Goal: Obtain resource: Download file/media

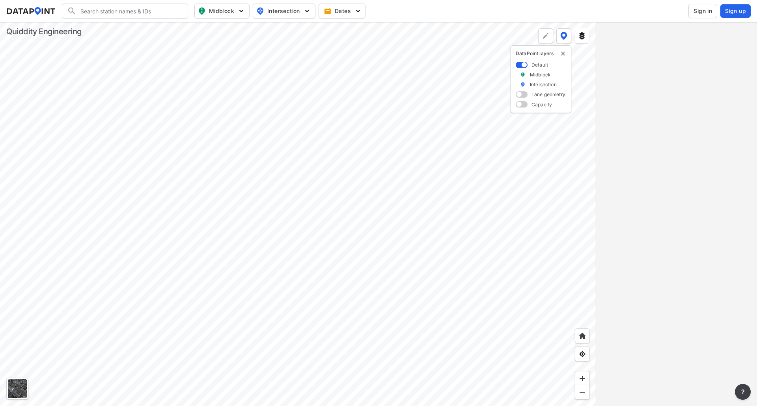
click at [306, 254] on div at bounding box center [298, 214] width 596 height 384
click at [342, 134] on div at bounding box center [298, 214] width 596 height 384
click at [330, 205] on div at bounding box center [298, 214] width 596 height 384
click at [381, 94] on div at bounding box center [298, 214] width 596 height 384
click at [328, 246] on div at bounding box center [298, 214] width 596 height 384
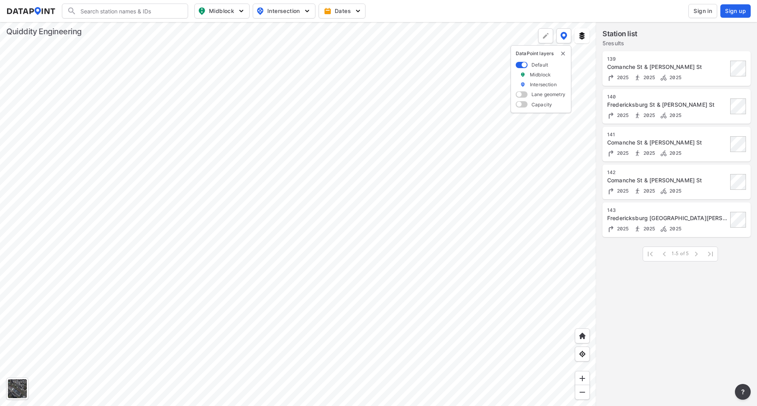
click at [267, 214] on div at bounding box center [298, 214] width 596 height 384
click at [183, 156] on div at bounding box center [298, 214] width 596 height 384
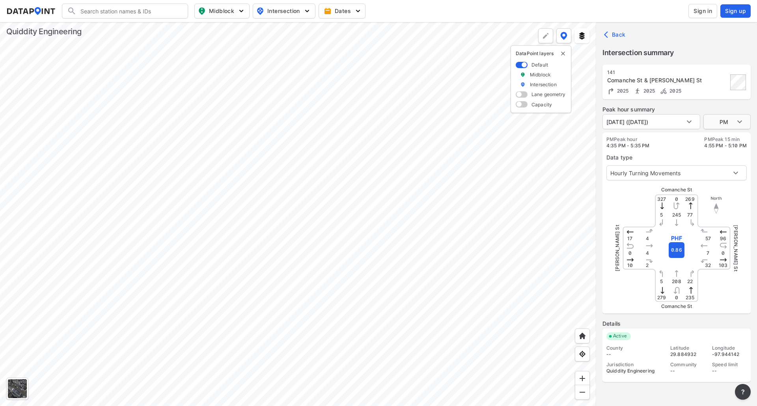
click at [736, 117] on body "Search Please enter a search term. Midblock Intersection Dates Sign in Sign up …" at bounding box center [378, 203] width 757 height 406
click at [717, 91] on li "AM" at bounding box center [726, 91] width 47 height 15
type input "AM"
click at [640, 173] on body "Search Please enter a search term. Midblock Intersection Dates Sign in Sign up …" at bounding box center [378, 203] width 757 height 406
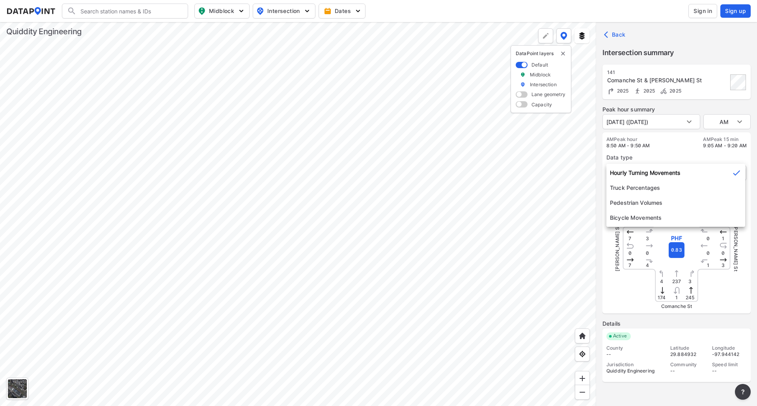
click at [639, 173] on li "Hourly Turning Movements" at bounding box center [675, 173] width 139 height 15
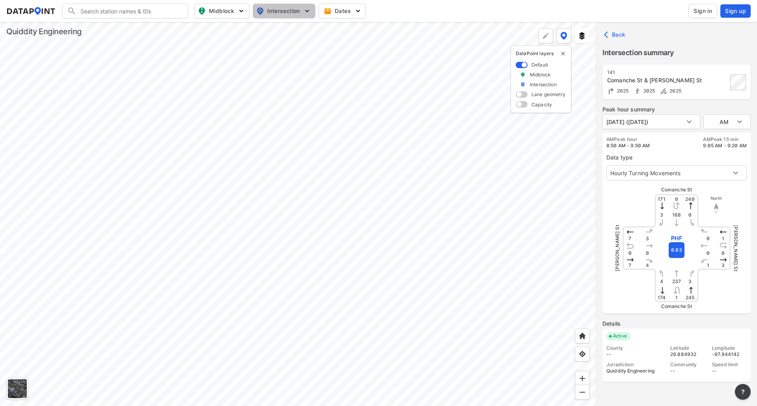
click at [285, 9] on span "Intersection" at bounding box center [283, 10] width 54 height 9
click at [344, 6] on button "Dates" at bounding box center [341, 11] width 47 height 15
click at [344, 7] on button "Dates" at bounding box center [341, 11] width 47 height 15
click at [666, 126] on body "Search Please enter a search term. Midblock Intersection Dates Sign in Sign up …" at bounding box center [378, 203] width 757 height 406
click at [651, 125] on li "[DATE] ([DATE])" at bounding box center [626, 121] width 49 height 15
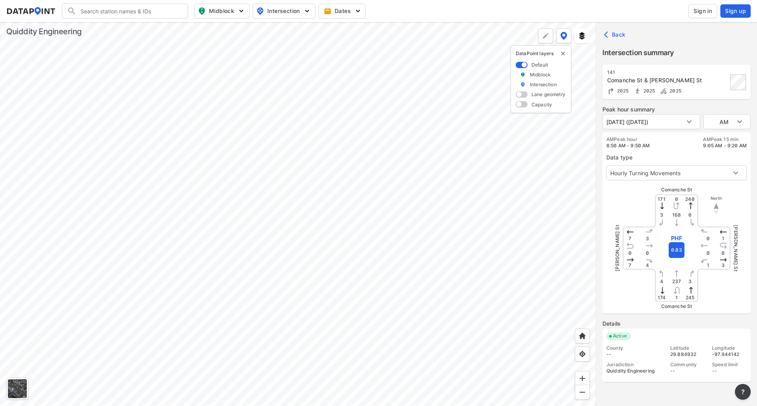
click at [179, 149] on div at bounding box center [298, 214] width 596 height 384
click at [188, 151] on div at bounding box center [298, 214] width 596 height 384
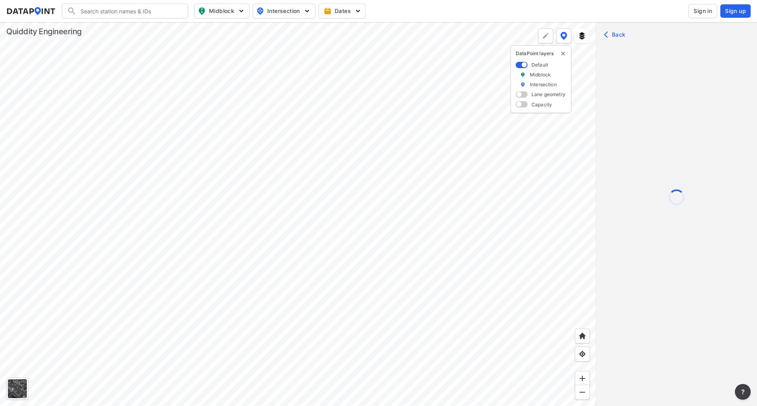
click at [188, 151] on div at bounding box center [298, 214] width 596 height 384
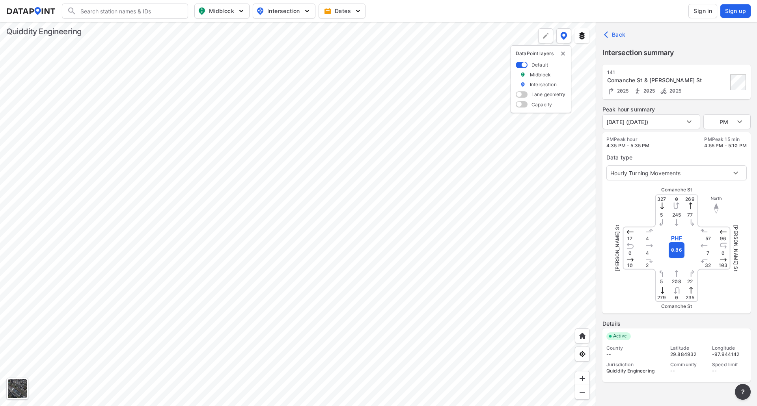
click at [617, 29] on button "Back" at bounding box center [615, 34] width 26 height 13
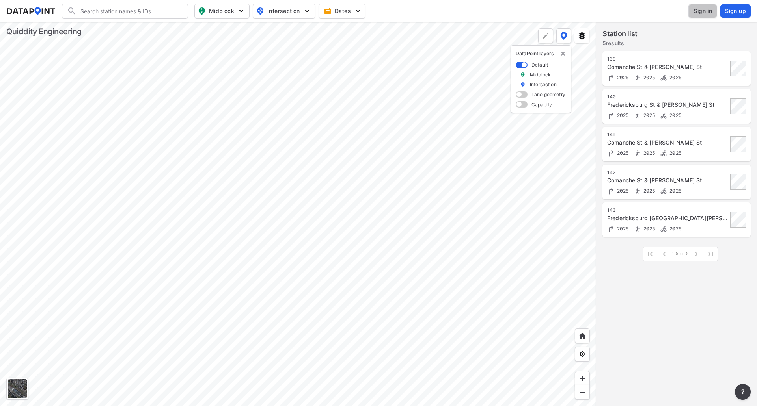
click at [695, 13] on span "Sign in" at bounding box center [702, 11] width 19 height 8
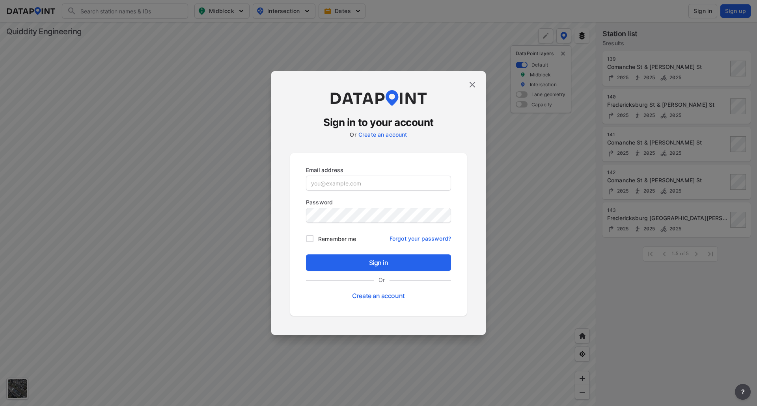
click at [325, 173] on p "Email address" at bounding box center [378, 170] width 145 height 8
click at [330, 184] on input "email" at bounding box center [378, 183] width 144 height 16
click at [339, 184] on input "email" at bounding box center [378, 183] width 144 height 16
type input "[EMAIL_ADDRESS][DOMAIN_NAME]"
click at [306, 255] on button "Sign in" at bounding box center [378, 263] width 145 height 17
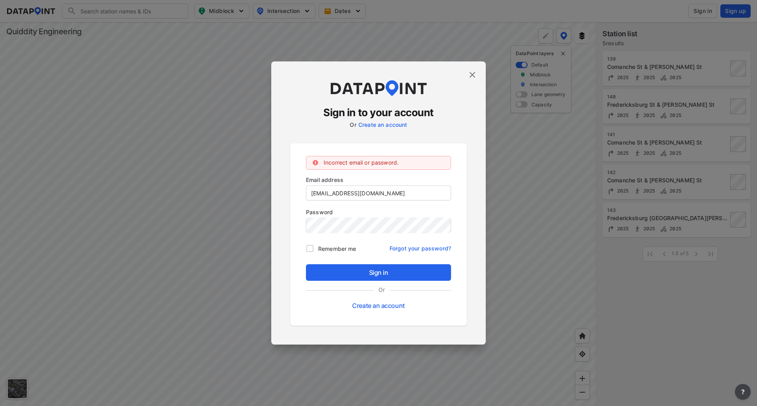
click at [472, 76] on img at bounding box center [472, 74] width 9 height 9
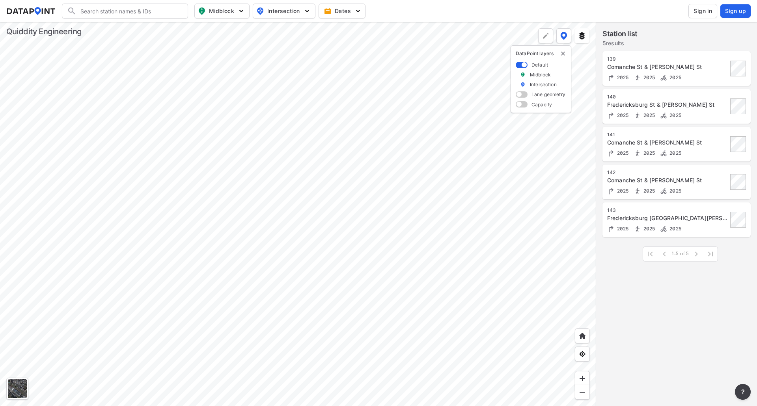
click at [694, 251] on span at bounding box center [696, 254] width 14 height 14
click at [566, 31] on button at bounding box center [563, 35] width 15 height 15
click at [551, 36] on div at bounding box center [545, 35] width 15 height 15
click at [579, 37] on img at bounding box center [582, 36] width 8 height 8
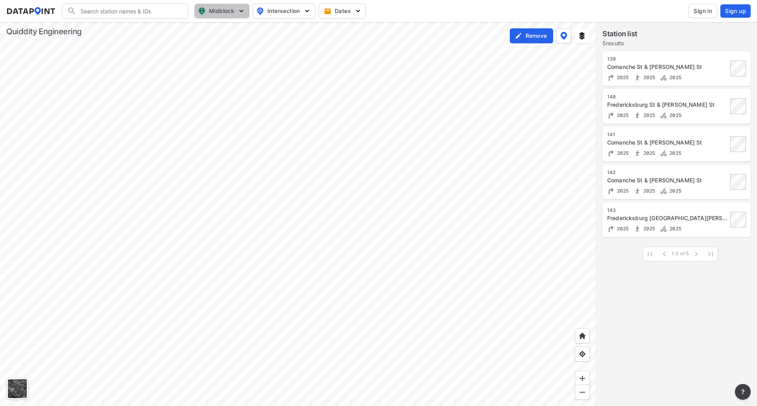
click at [240, 10] on img "button" at bounding box center [241, 11] width 8 height 8
click at [240, 9] on img "button" at bounding box center [241, 11] width 8 height 8
click at [269, 11] on span "Intersection" at bounding box center [283, 10] width 54 height 9
click at [240, 44] on input "Turning count" at bounding box center [238, 43] width 8 height 8
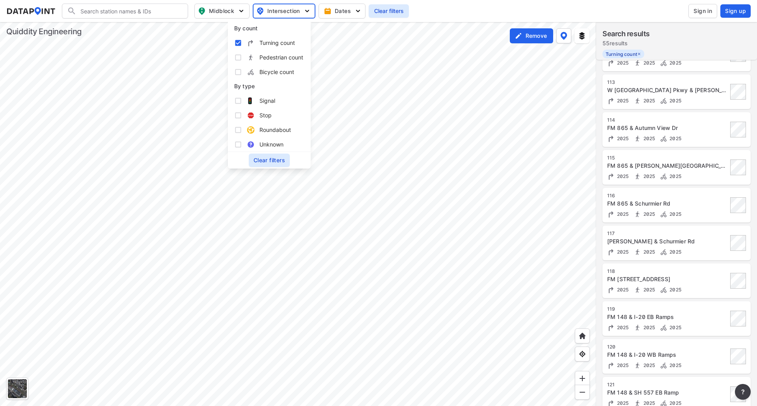
scroll to position [628, 0]
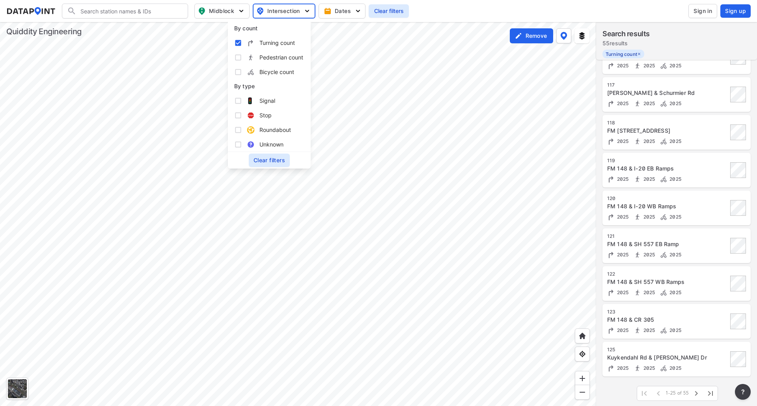
click at [236, 41] on input "Turning count" at bounding box center [238, 43] width 8 height 8
checkbox input "false"
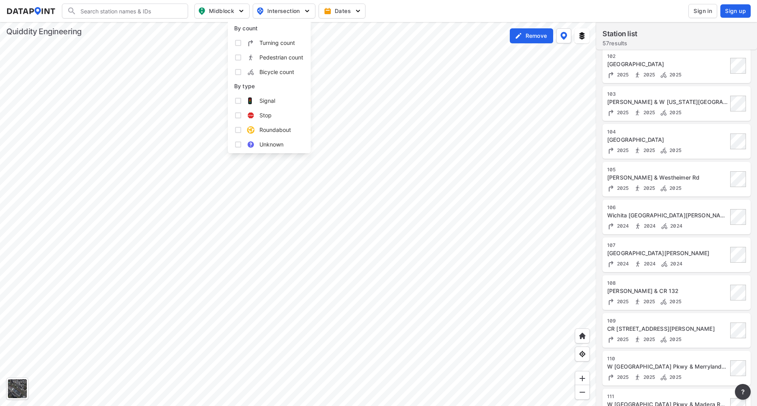
scroll to position [0, 0]
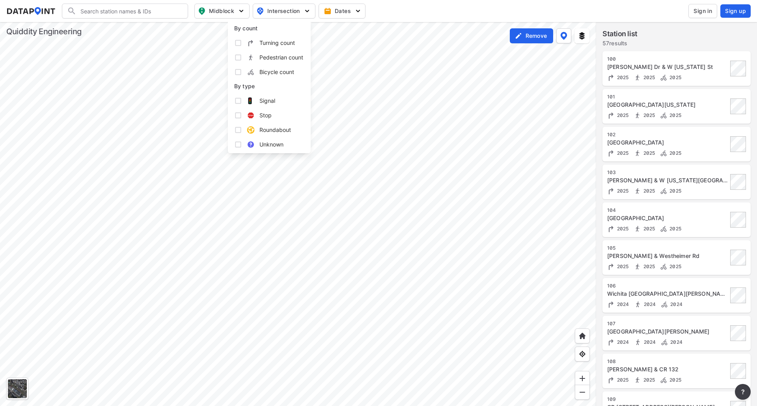
click at [280, 158] on div at bounding box center [298, 214] width 596 height 384
click at [313, 127] on div at bounding box center [298, 214] width 596 height 384
click at [276, 155] on div at bounding box center [298, 214] width 596 height 384
click at [236, 13] on span "Midblock" at bounding box center [221, 10] width 47 height 9
click at [237, 13] on span "Midblock" at bounding box center [221, 10] width 47 height 9
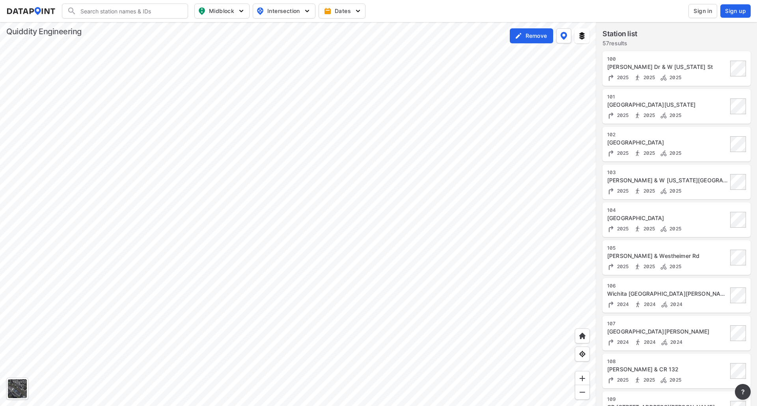
drag, startPoint x: 237, startPoint y: 13, endPoint x: 278, endPoint y: 12, distance: 41.8
click at [278, 12] on span "Intersection" at bounding box center [283, 10] width 54 height 9
click at [278, 11] on span "Intersection" at bounding box center [283, 10] width 54 height 9
click at [529, 39] on label "Remove" at bounding box center [535, 36] width 21 height 8
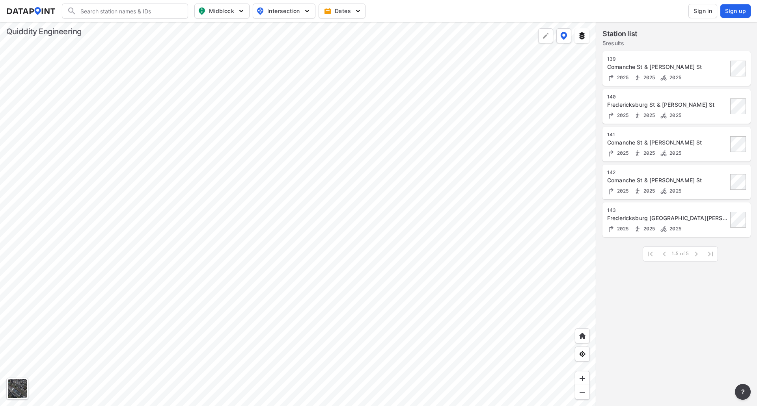
click at [289, 214] on div at bounding box center [298, 214] width 596 height 384
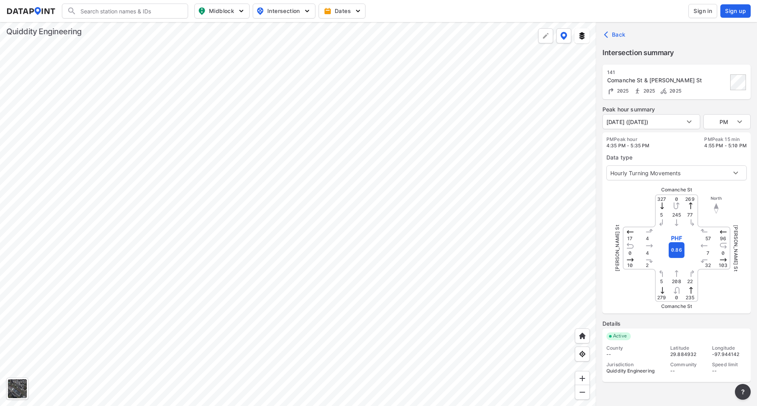
click at [289, 214] on div at bounding box center [298, 214] width 596 height 384
click at [678, 209] on div "[PERSON_NAME] St [PERSON_NAME] St" at bounding box center [676, 248] width 118 height 118
click at [674, 177] on body "Search Please enter a search term. Midblock Intersection Dates Sign in Sign up …" at bounding box center [378, 203] width 757 height 406
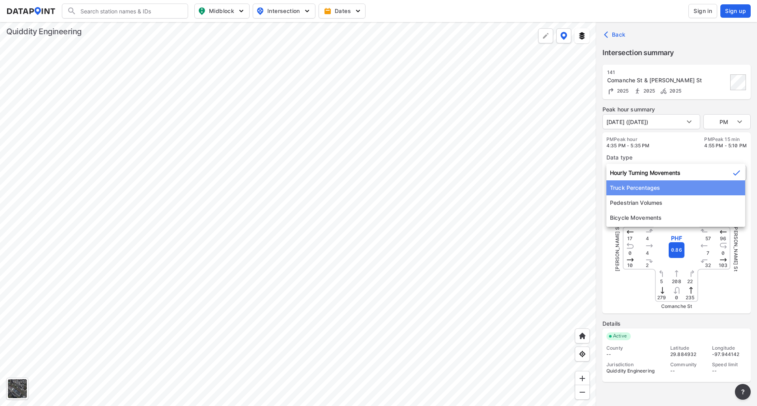
click at [652, 194] on li "Truck Percentages" at bounding box center [675, 188] width 139 height 15
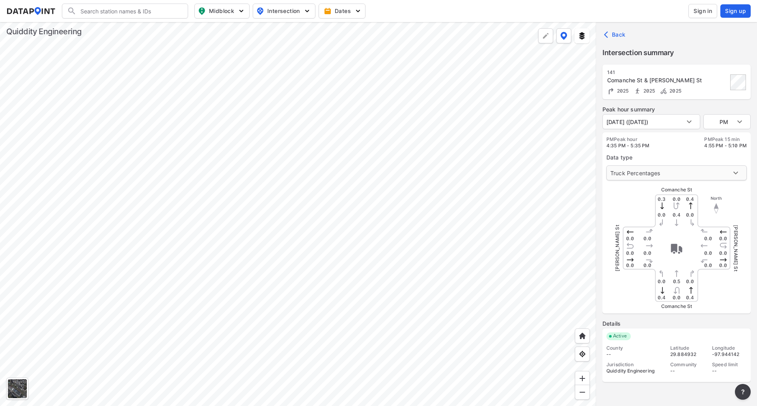
click at [658, 171] on body "Search Please enter a search term. Midblock Intersection Dates Sign in Sign up …" at bounding box center [378, 203] width 757 height 406
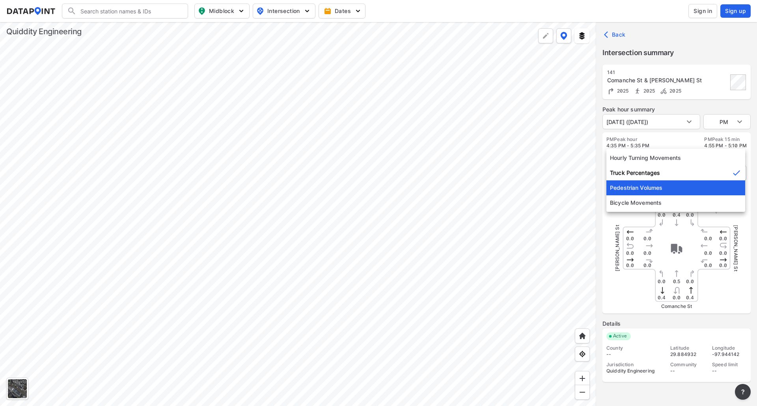
click at [648, 189] on li "Pedestrian Volumes" at bounding box center [675, 188] width 139 height 15
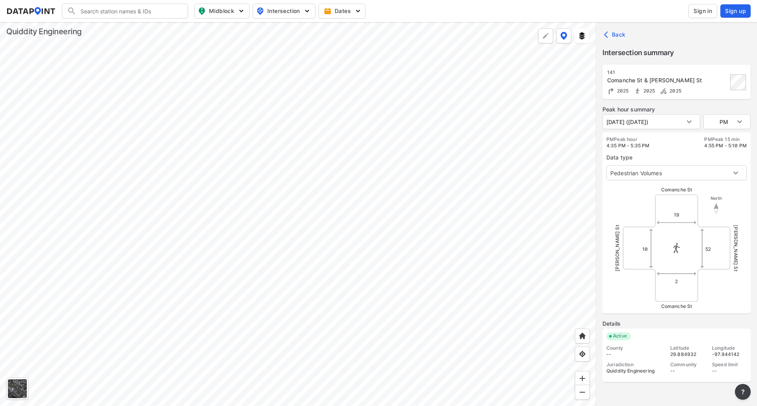
drag, startPoint x: 653, startPoint y: 161, endPoint x: 649, endPoint y: 177, distance: 16.6
click at [653, 162] on div "Data type Pedestrian Volumes 2" at bounding box center [676, 165] width 140 height 32
click at [649, 170] on body "Search Please enter a search term. Midblock Intersection Dates Sign in Sign up …" at bounding box center [378, 203] width 757 height 406
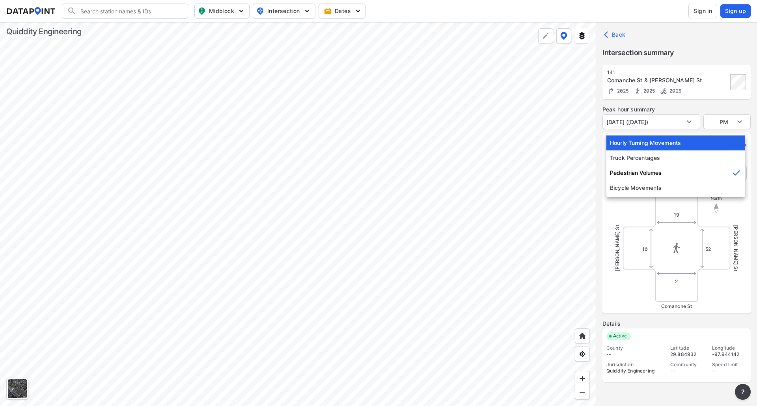
click at [652, 141] on li "Hourly Turning Movements" at bounding box center [675, 143] width 139 height 15
type input "0"
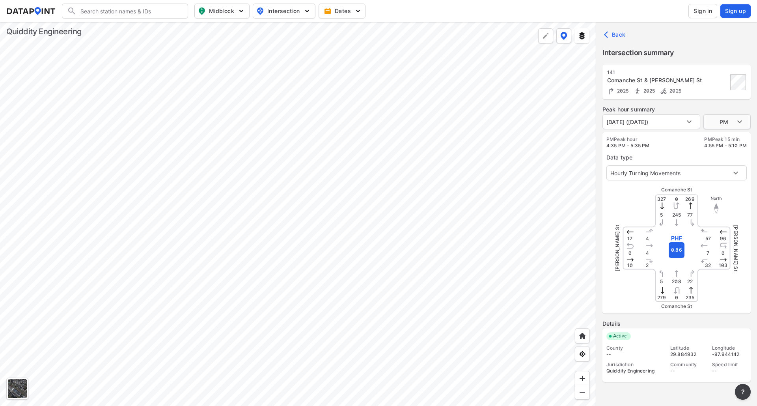
click at [734, 117] on body "Search Please enter a search term. Midblock Intersection Dates Sign in Sign up …" at bounding box center [378, 203] width 757 height 406
click at [720, 88] on li "AM" at bounding box center [726, 91] width 47 height 15
click at [583, 336] on img at bounding box center [582, 336] width 8 height 8
type input "PM"
click at [13, 11] on img at bounding box center [30, 11] width 49 height 8
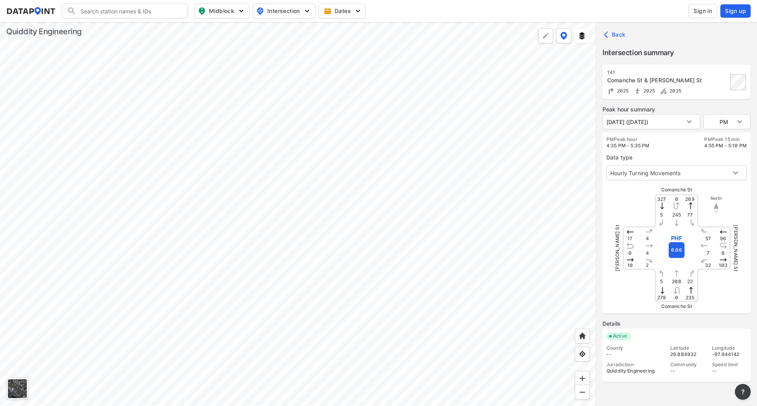
click at [596, 189] on div at bounding box center [298, 214] width 596 height 384
click at [531, 214] on div at bounding box center [298, 214] width 596 height 384
drag, startPoint x: 653, startPoint y: 186, endPoint x: 680, endPoint y: 150, distance: 45.6
click at [680, 150] on div "Data type Hourly Turning Movements 0" at bounding box center [676, 165] width 140 height 32
click at [635, 151] on div "Data type Hourly Turning Movements 0" at bounding box center [676, 165] width 140 height 32
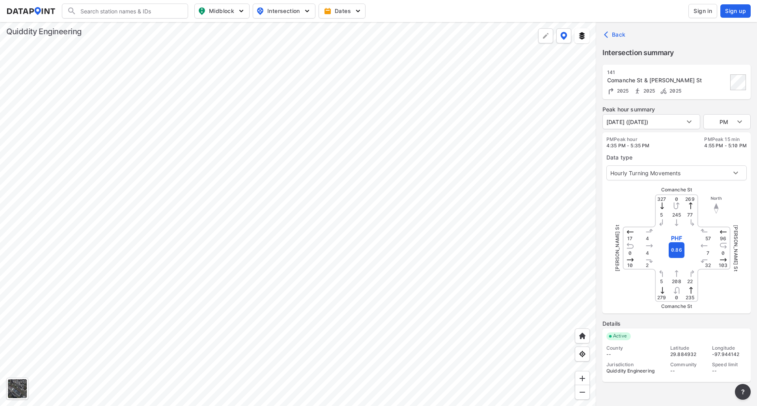
click at [635, 151] on div "Data type Hourly Turning Movements 0" at bounding box center [676, 165] width 140 height 32
click at [633, 173] on body "Search Please enter a search term. Midblock Intersection Dates Sign in Sign up …" at bounding box center [378, 203] width 757 height 406
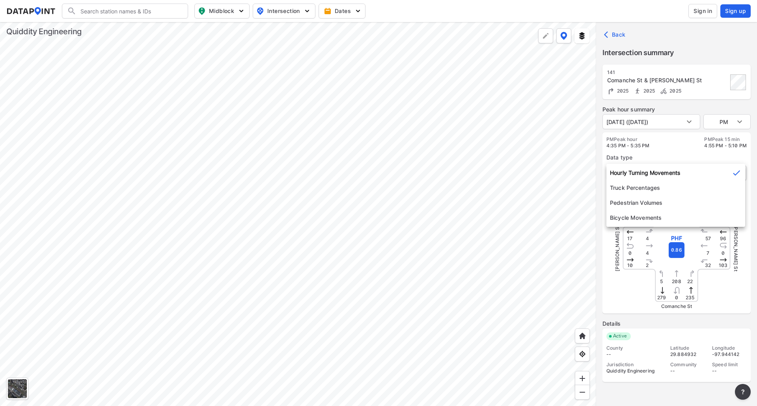
click at [633, 173] on li "Hourly Turning Movements" at bounding box center [675, 173] width 139 height 15
click at [633, 173] on body "Search Please enter a search term. Midblock Intersection Dates Sign in Sign up …" at bounding box center [378, 203] width 757 height 406
click at [633, 173] on li "Hourly Turning Movements" at bounding box center [675, 173] width 139 height 15
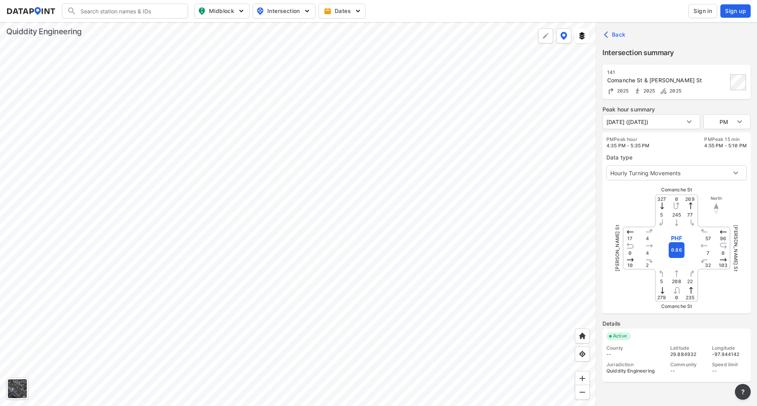
click at [665, 78] on div "Comanche St & [PERSON_NAME] St" at bounding box center [667, 80] width 121 height 8
click at [611, 77] on div "Comanche St & [PERSON_NAME] St" at bounding box center [667, 80] width 121 height 8
click at [619, 51] on label "Intersection summary" at bounding box center [676, 52] width 148 height 11
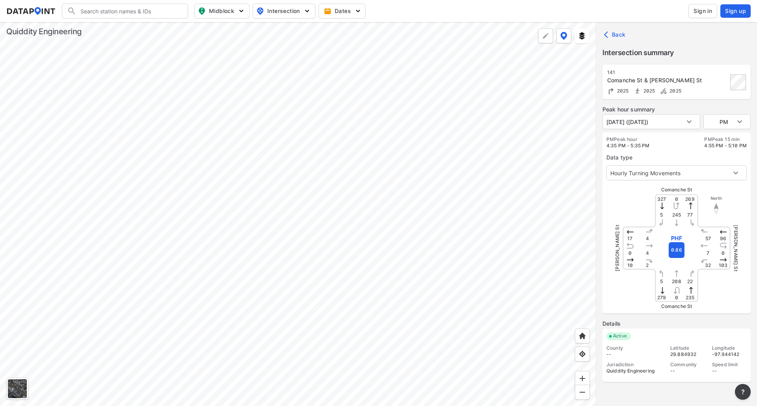
click at [657, 55] on label "Intersection summary" at bounding box center [676, 52] width 148 height 11
click at [604, 26] on div "Back" at bounding box center [676, 34] width 161 height 25
click at [613, 35] on span "Back" at bounding box center [615, 35] width 20 height 8
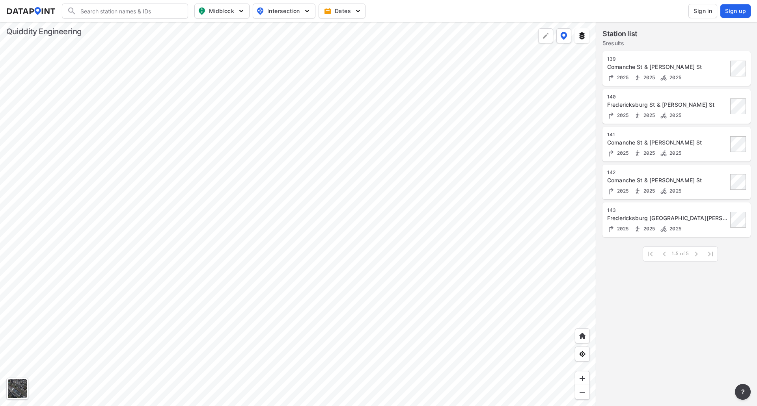
click at [646, 146] on div "Comanche St & [PERSON_NAME] St" at bounding box center [667, 143] width 121 height 8
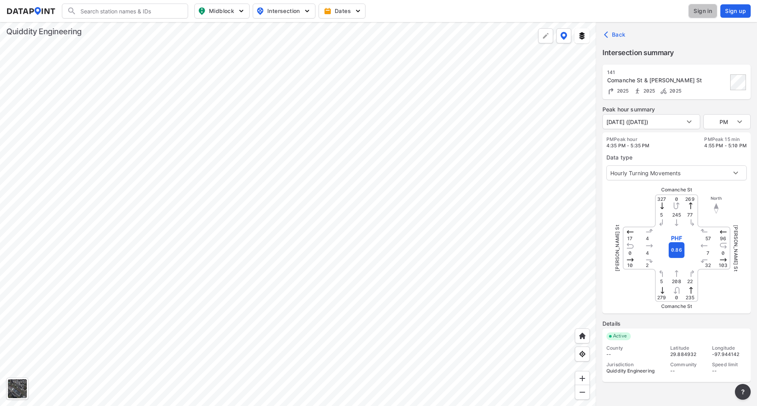
click at [706, 9] on span "Sign in" at bounding box center [702, 11] width 19 height 8
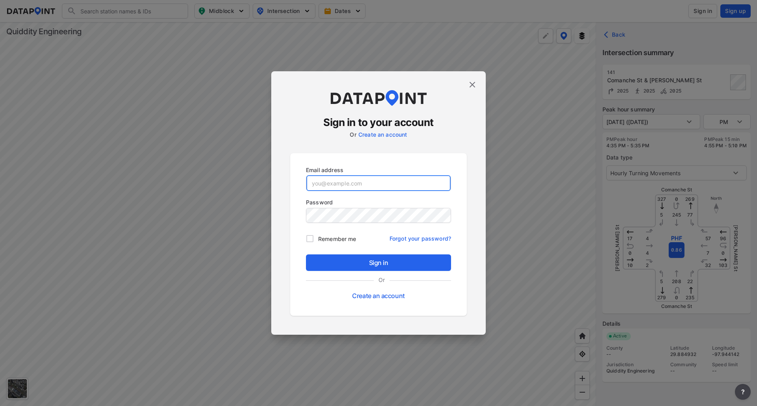
click at [376, 179] on input "email" at bounding box center [378, 183] width 144 height 16
type input "[EMAIL_ADDRESS][DOMAIN_NAME]"
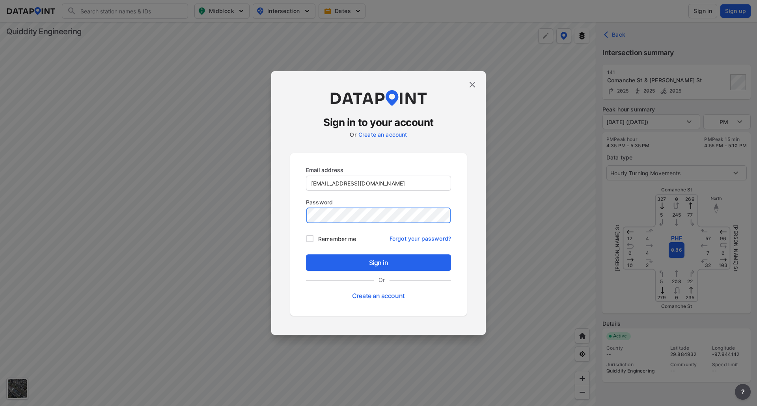
click at [306, 255] on button "Sign in" at bounding box center [378, 263] width 145 height 17
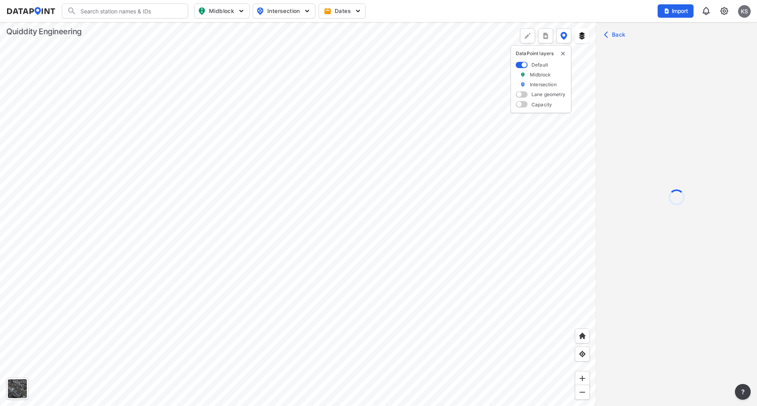
click at [272, 263] on div at bounding box center [298, 214] width 596 height 384
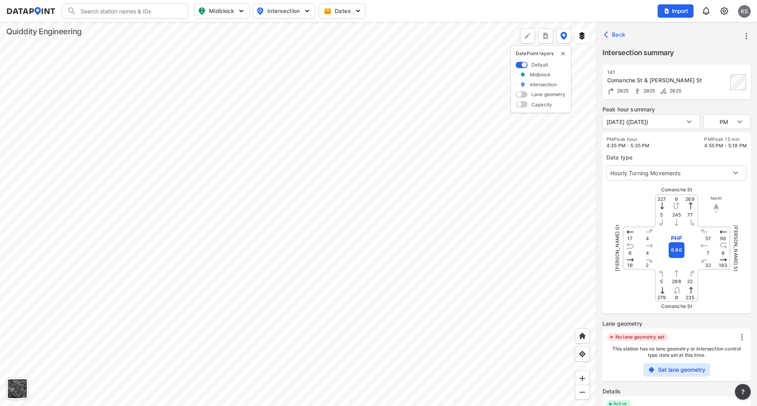
click at [365, 186] on div at bounding box center [298, 214] width 596 height 384
click at [348, 140] on div at bounding box center [298, 214] width 596 height 384
click at [291, 175] on div at bounding box center [298, 214] width 596 height 384
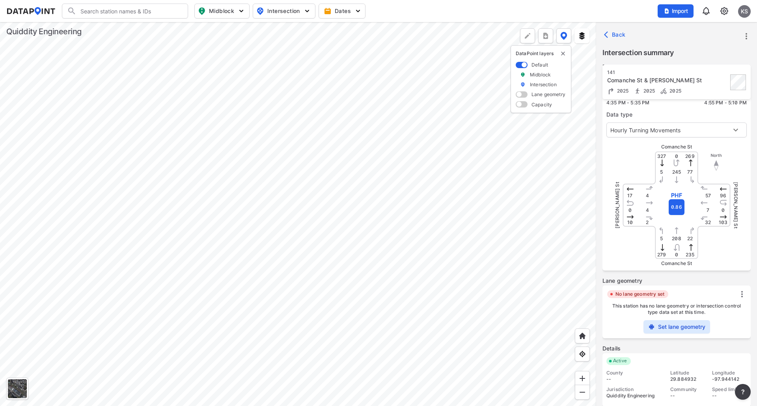
scroll to position [77, 0]
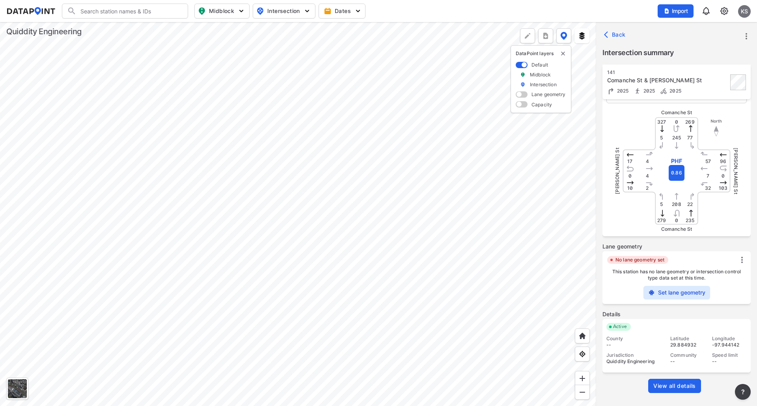
click at [678, 388] on span "View all details" at bounding box center [674, 386] width 43 height 8
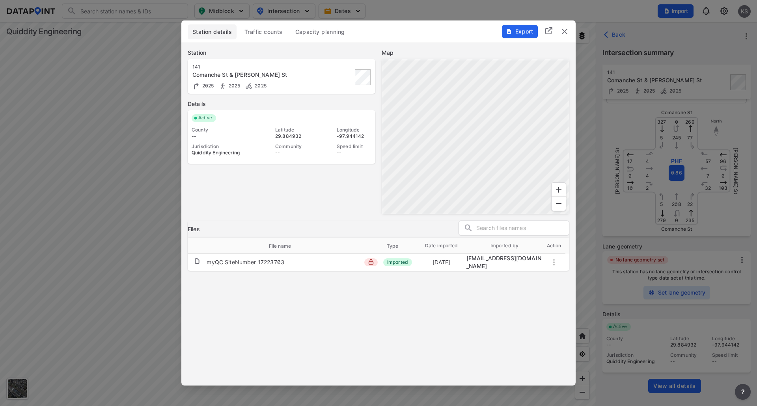
click at [274, 29] on span "Traffic counts" at bounding box center [263, 32] width 38 height 8
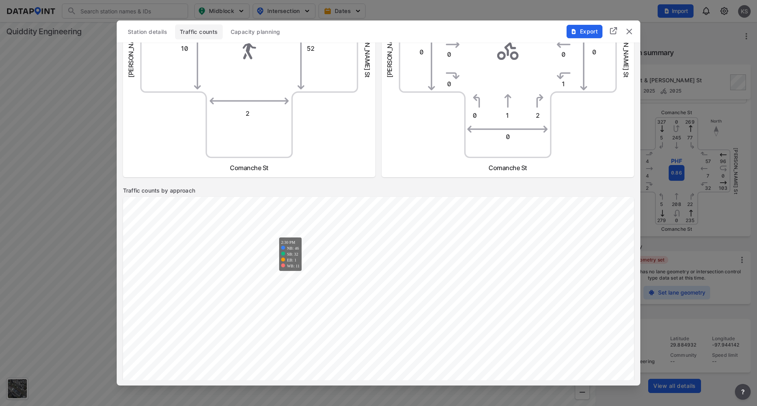
scroll to position [0, 0]
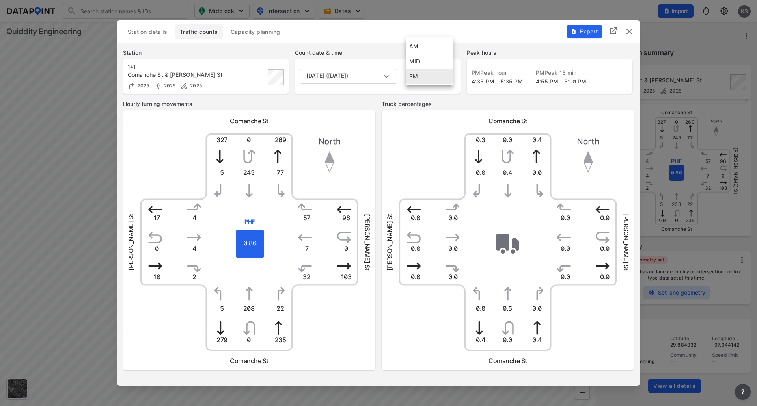
click at [424, 72] on body "Search Please enter a search term. Midblock Intersection Dates Import KS Import…" at bounding box center [378, 203] width 757 height 406
click at [430, 48] on li "AM" at bounding box center [429, 46] width 47 height 15
type input "AM"
click at [577, 32] on span "Export" at bounding box center [584, 32] width 26 height 8
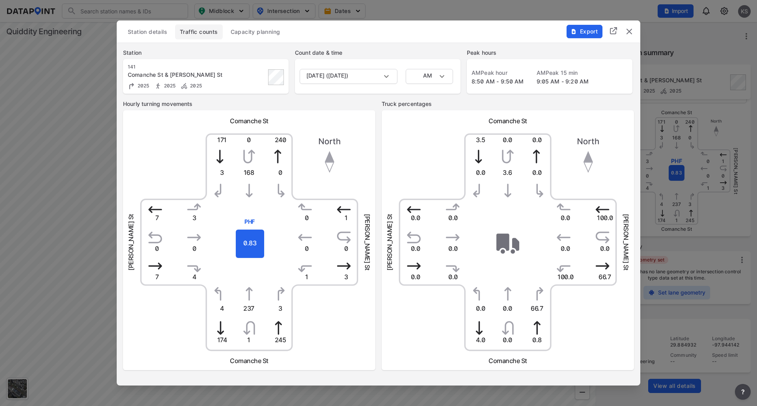
type input "PM"
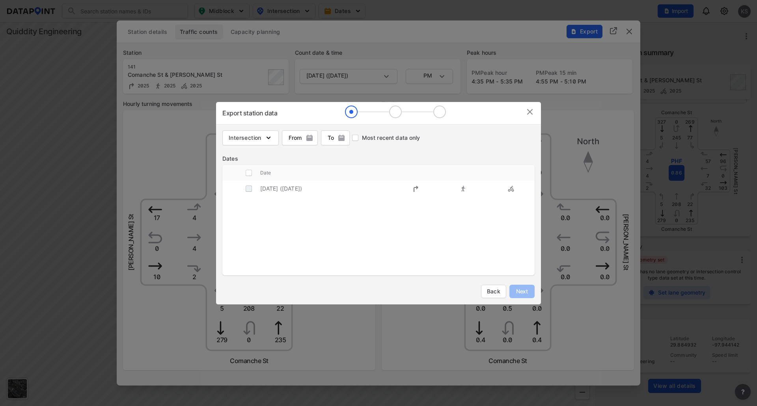
click at [250, 189] on input "decorative checkbox" at bounding box center [248, 188] width 15 height 15
checkbox input "true"
click at [531, 289] on button "Next" at bounding box center [521, 291] width 25 height 13
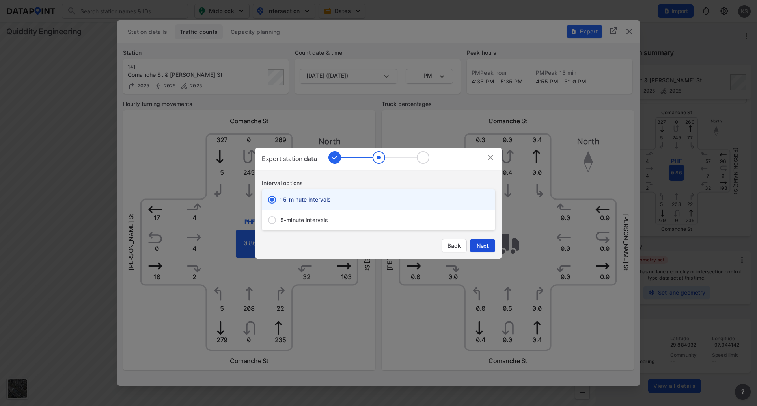
click at [489, 248] on span "Next" at bounding box center [483, 246] width 16 height 8
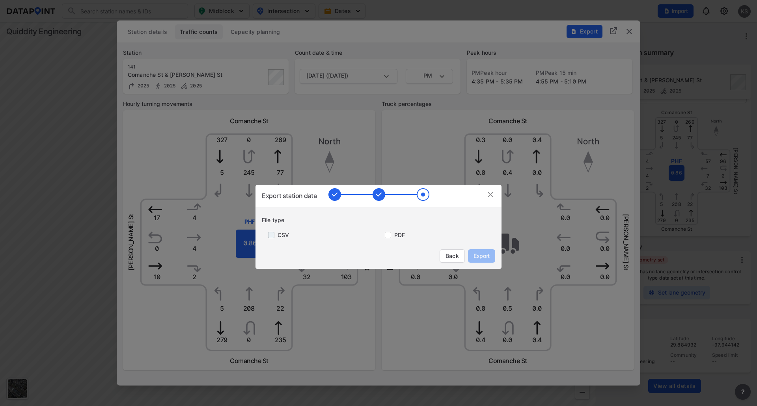
click at [270, 235] on input "primary checkbox" at bounding box center [270, 235] width 16 height 6
checkbox input "true"
click at [385, 237] on input "primary checkbox" at bounding box center [386, 235] width 16 height 6
checkbox input "true"
click at [478, 255] on span "Export" at bounding box center [482, 256] width 18 height 8
